Goal: Information Seeking & Learning: Learn about a topic

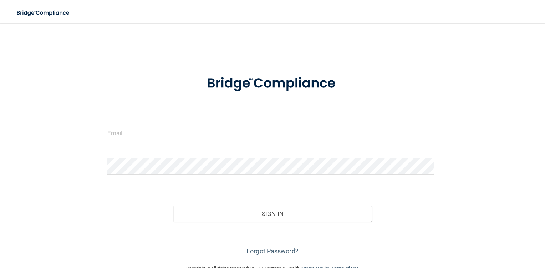
scroll to position [17, 0]
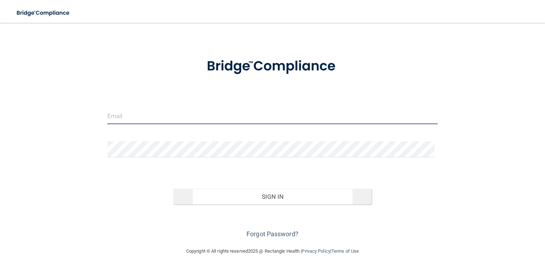
type input "[EMAIL_ADDRESS][DOMAIN_NAME]"
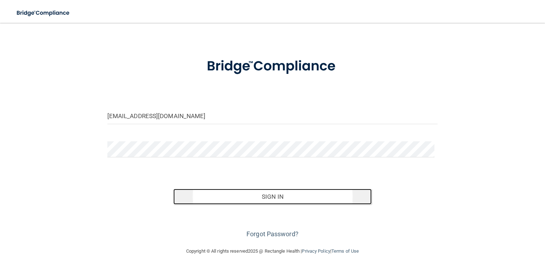
click at [281, 194] on button "Sign In" at bounding box center [272, 197] width 198 height 16
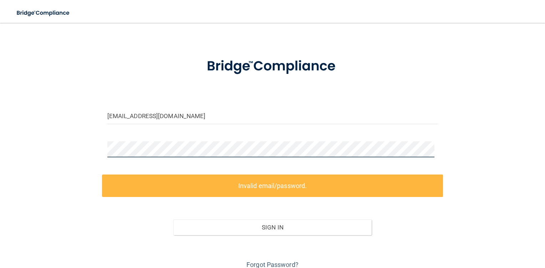
click at [22, 163] on div "[EMAIL_ADDRESS][DOMAIN_NAME] Invalid email/password. You don't have permission …" at bounding box center [272, 141] width 516 height 257
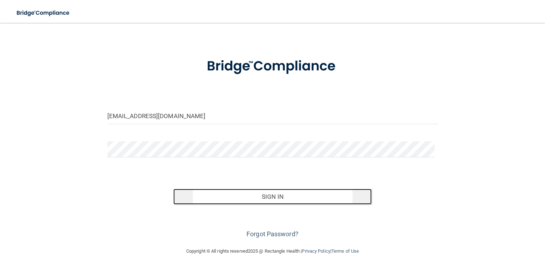
click at [311, 192] on button "Sign In" at bounding box center [272, 197] width 198 height 16
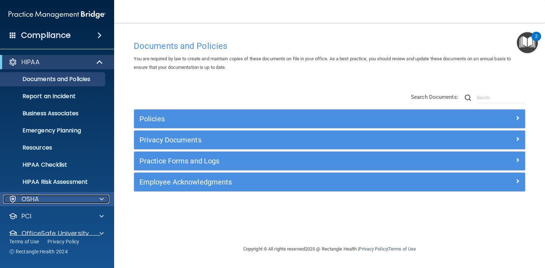
click at [79, 200] on div "OSHA" at bounding box center [47, 199] width 88 height 9
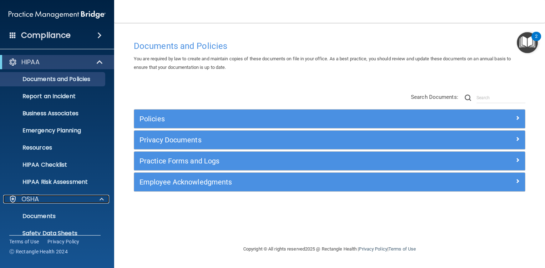
scroll to position [107, 0]
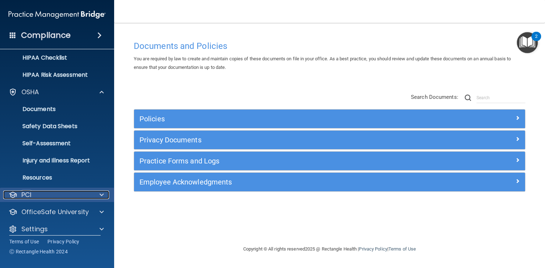
click at [46, 193] on div "PCI" at bounding box center [47, 194] width 88 height 9
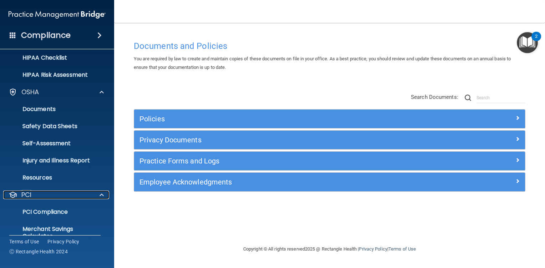
scroll to position [155, 0]
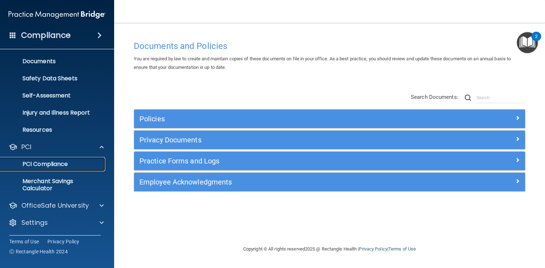
click at [60, 164] on p "PCI Compliance" at bounding box center [53, 163] width 97 height 7
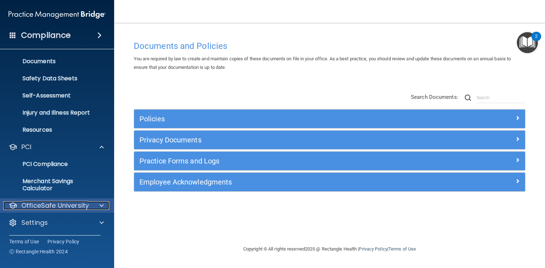
click at [60, 201] on p "OfficeSafe University" at bounding box center [54, 205] width 67 height 9
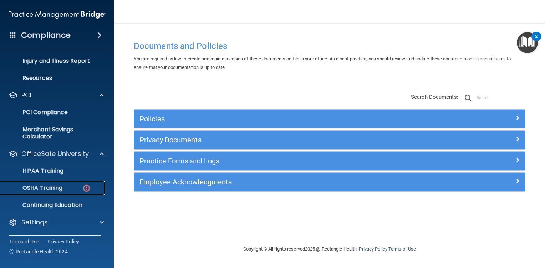
click at [51, 186] on p "OSHA Training" at bounding box center [34, 187] width 58 height 7
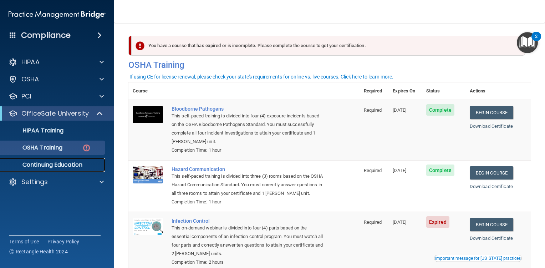
click at [86, 165] on p "Continuing Education" at bounding box center [53, 164] width 97 height 7
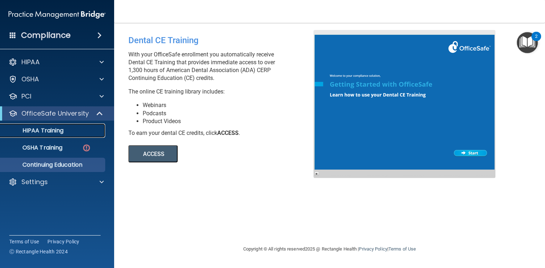
click at [57, 133] on p "HIPAA Training" at bounding box center [34, 130] width 59 height 7
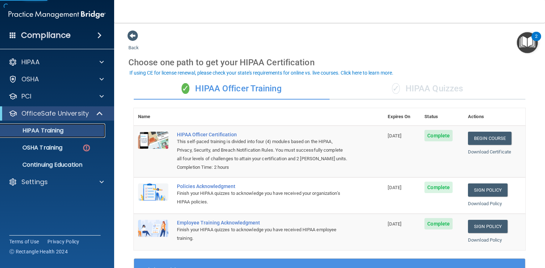
scroll to position [36, 0]
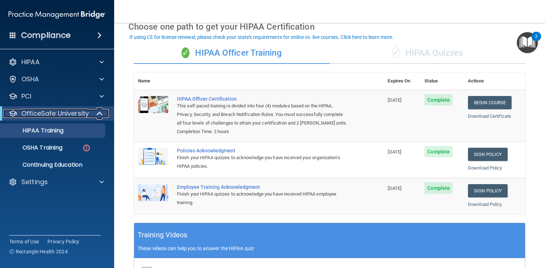
click at [53, 112] on p "OfficeSafe University" at bounding box center [54, 113] width 67 height 9
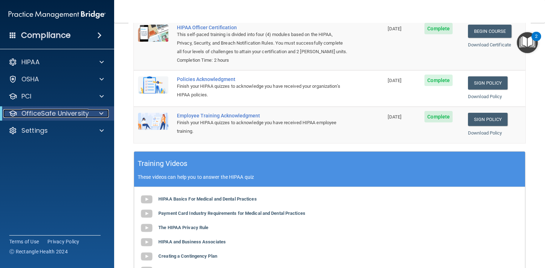
scroll to position [143, 0]
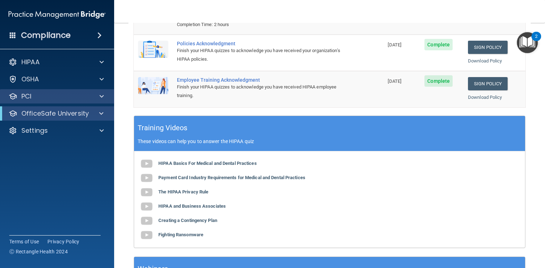
click at [77, 101] on div "PCI" at bounding box center [57, 96] width 114 height 14
click at [72, 97] on div "PCI" at bounding box center [47, 96] width 88 height 9
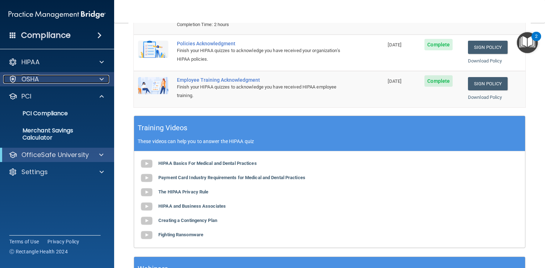
click at [50, 81] on div "OSHA" at bounding box center [47, 79] width 88 height 9
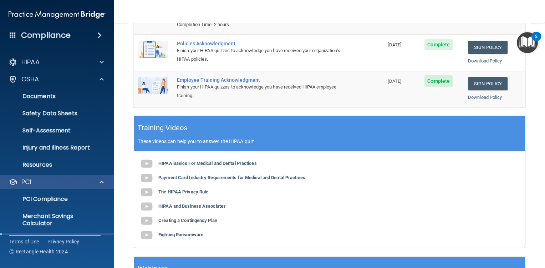
click at [40, 176] on div "PCI" at bounding box center [57, 182] width 114 height 14
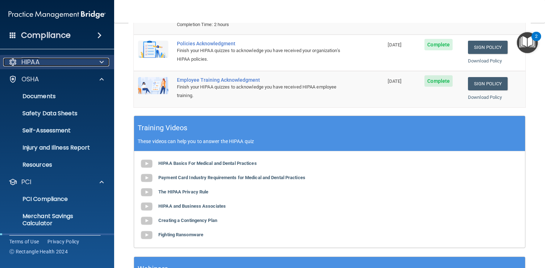
click at [46, 62] on div "HIPAA" at bounding box center [47, 62] width 88 height 9
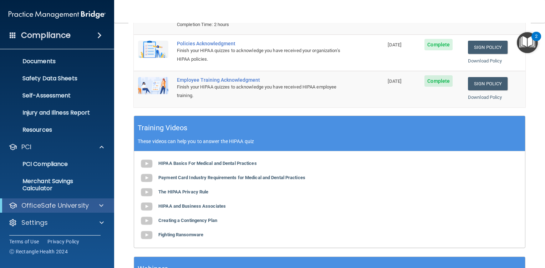
scroll to position [178, 0]
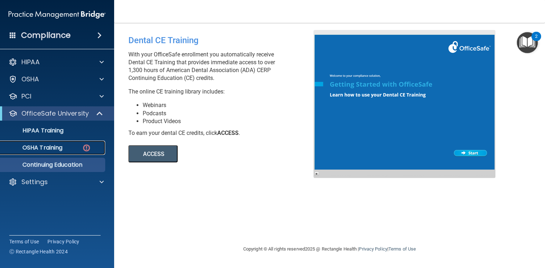
click at [54, 146] on p "OSHA Training" at bounding box center [34, 147] width 58 height 7
